Goal: Task Accomplishment & Management: Use online tool/utility

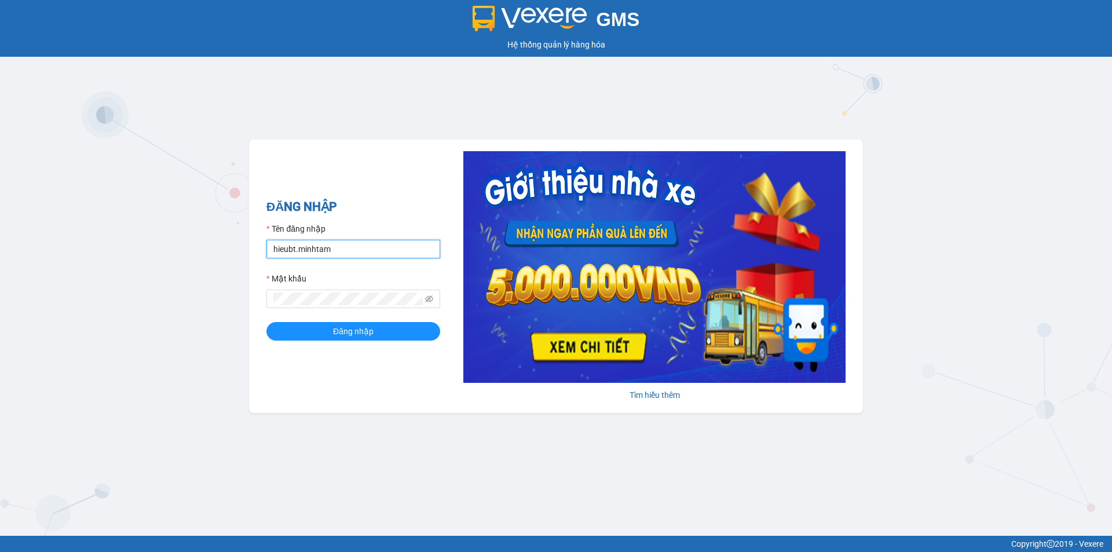
drag, startPoint x: 346, startPoint y: 248, endPoint x: 210, endPoint y: 250, distance: 136.7
click at [210, 250] on div "GMS Hệ thống quản lý hàng hóa ĐĂNG NHẬP Tên đăng nhập hieubt.minhtam Mật khẩu Đ…" at bounding box center [556, 268] width 1112 height 536
type input "nhanbt.minhtam"
click at [266, 322] on button "Đăng nhập" at bounding box center [353, 331] width 174 height 19
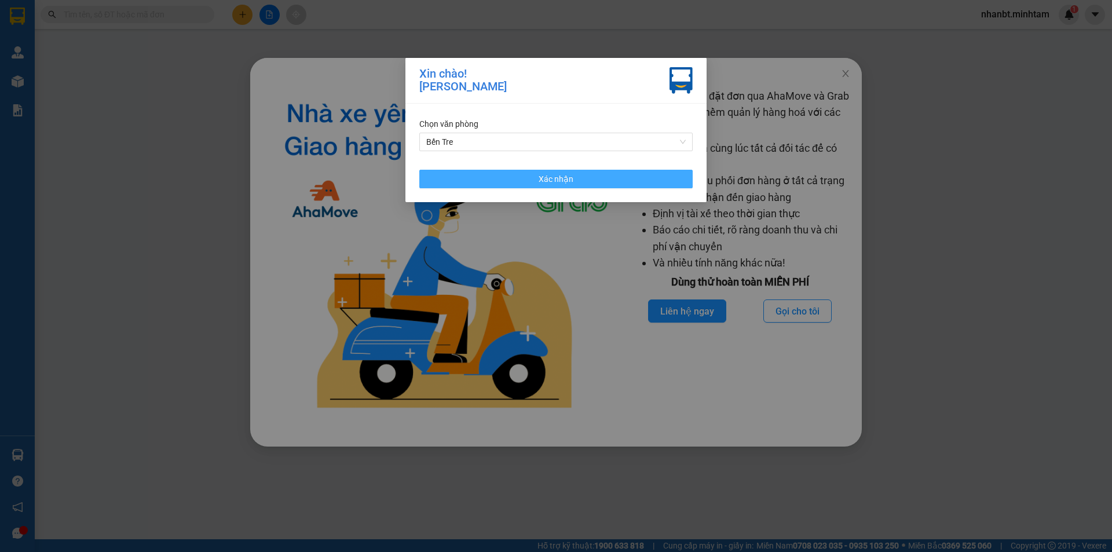
click at [491, 177] on button "Xác nhận" at bounding box center [555, 179] width 273 height 19
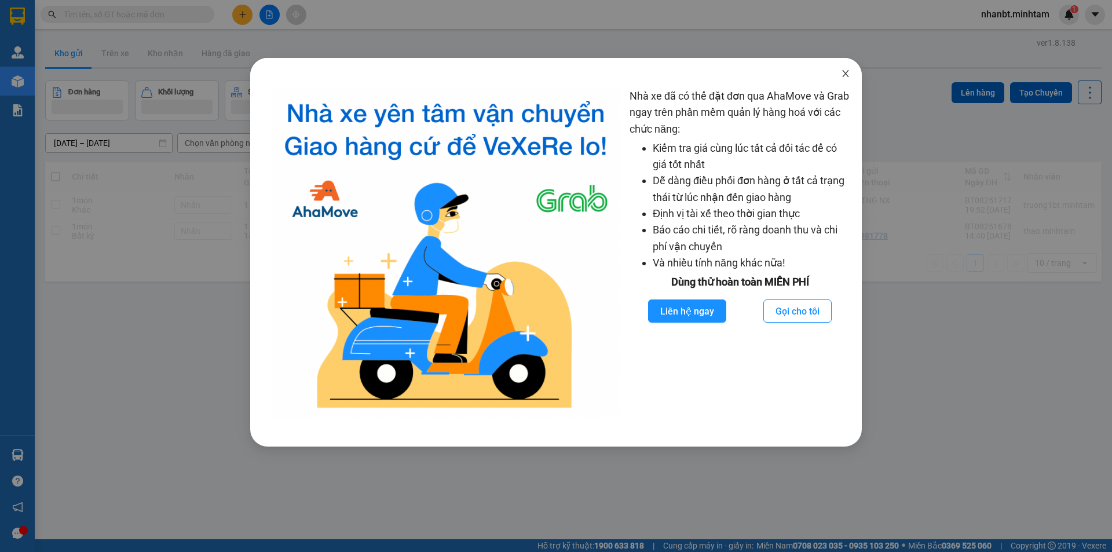
click at [847, 75] on icon "close" at bounding box center [845, 73] width 9 height 9
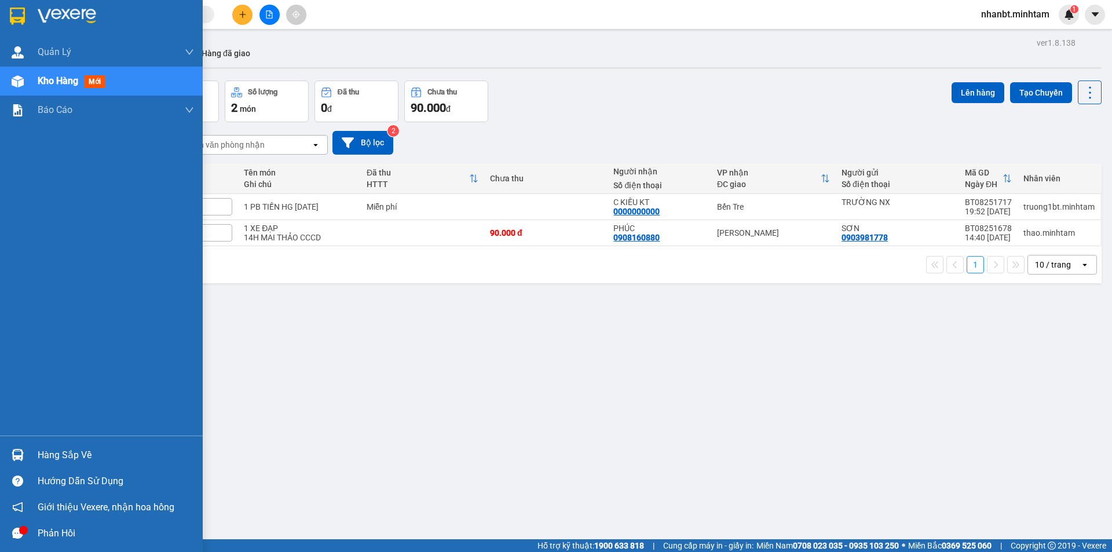
click at [31, 451] on div "Hàng sắp về" at bounding box center [101, 455] width 203 height 26
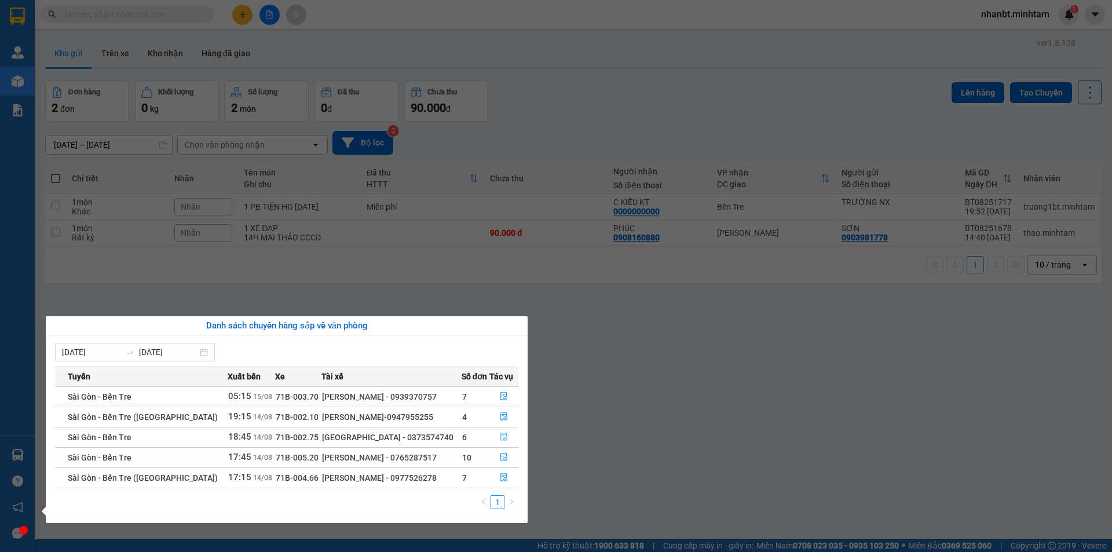
click at [502, 444] on button "button" at bounding box center [504, 437] width 28 height 19
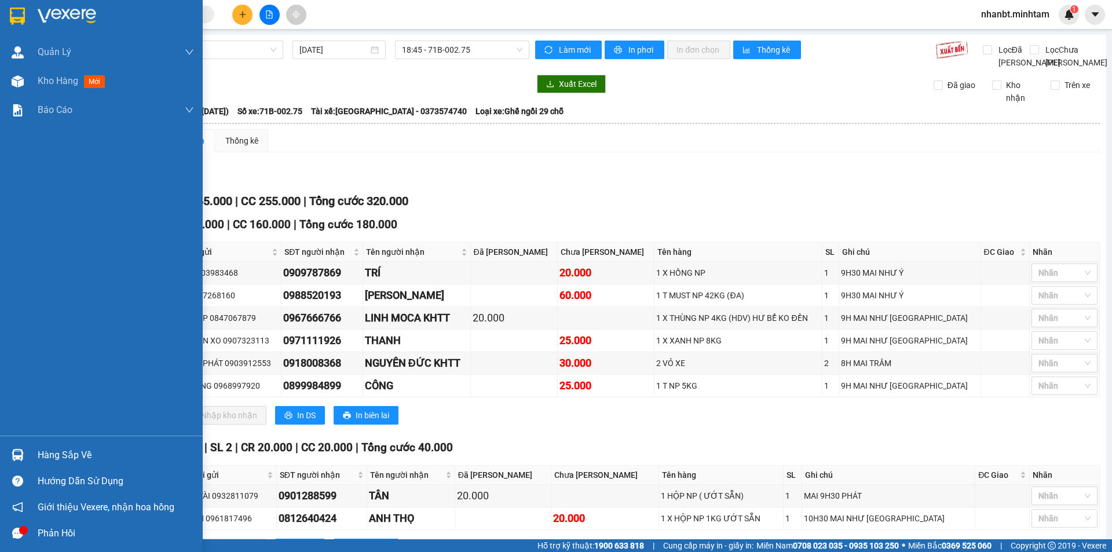
click at [16, 459] on img at bounding box center [18, 455] width 12 height 12
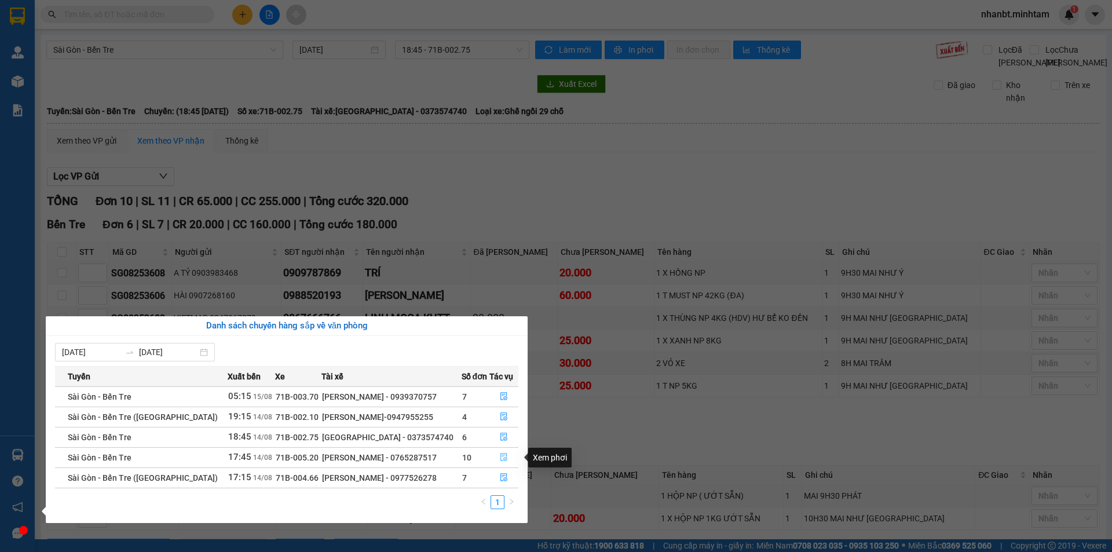
click at [495, 463] on button "button" at bounding box center [504, 457] width 28 height 19
